Goal: Transaction & Acquisition: Subscribe to service/newsletter

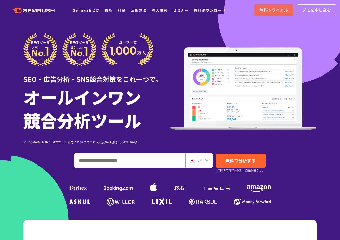
click at [260, 6] on link "無料トライアル" at bounding box center [273, 10] width 39 height 12
click at [258, 11] on link "無料トライアル" at bounding box center [273, 10] width 39 height 12
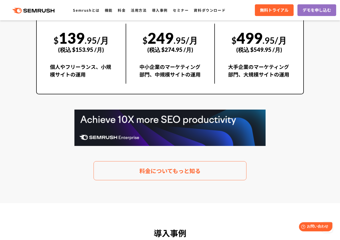
scroll to position [1044, 0]
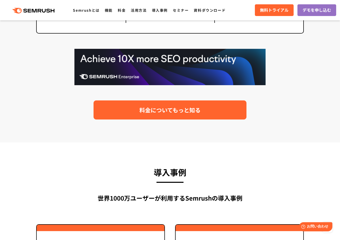
click at [173, 108] on span "料金についてもっと知る" at bounding box center [169, 110] width 61 height 9
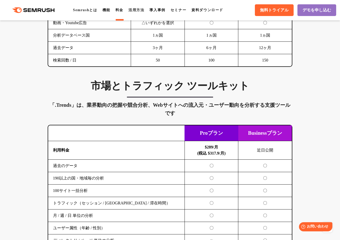
scroll to position [815, 0]
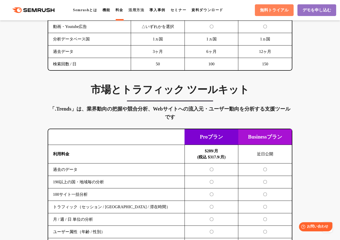
click at [275, 10] on span "無料トライアル" at bounding box center [274, 10] width 29 height 5
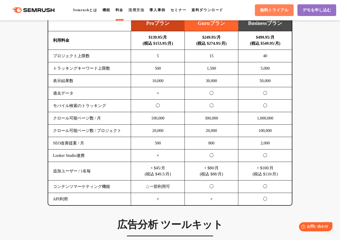
scroll to position [280, 0]
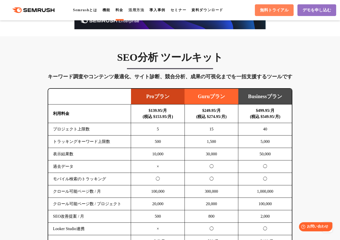
click at [262, 11] on span "無料トライアル" at bounding box center [274, 10] width 29 height 5
click at [269, 9] on span "無料トライアル" at bounding box center [274, 10] width 29 height 5
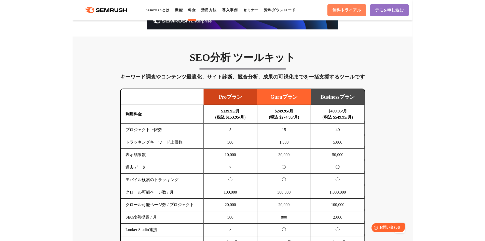
scroll to position [268, 0]
